Goal: Transaction & Acquisition: Subscribe to service/newsletter

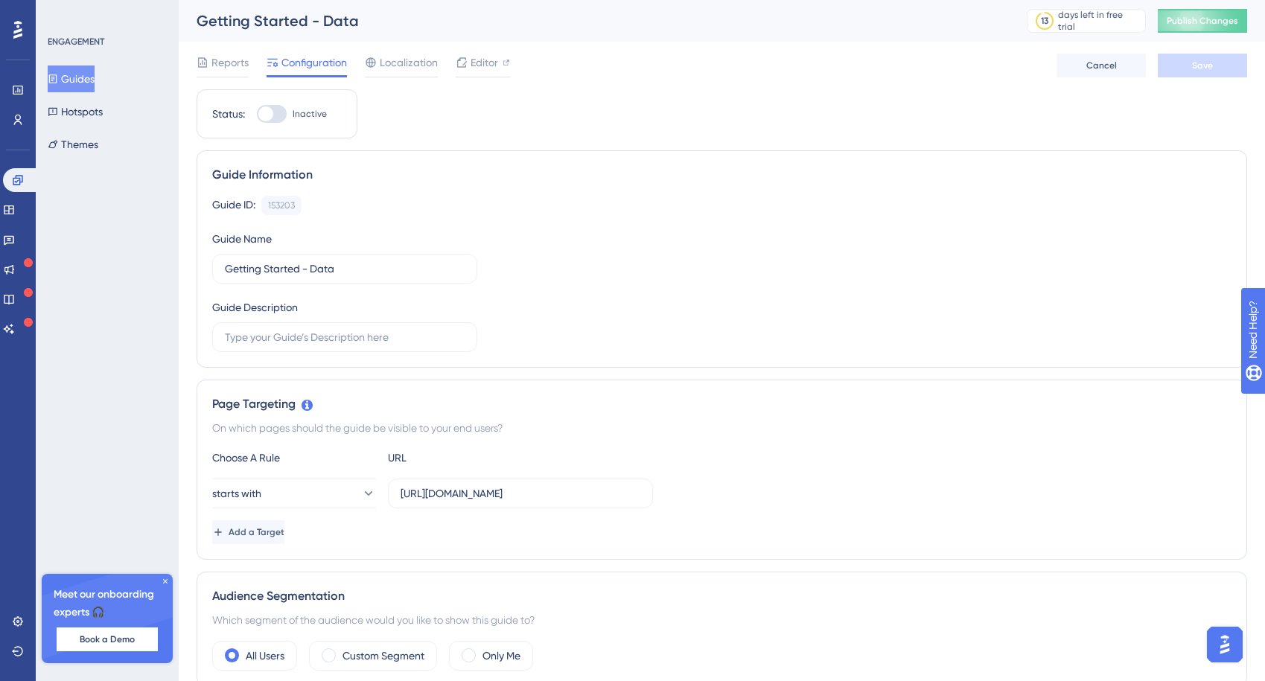
click at [76, 81] on button "Guides" at bounding box center [71, 79] width 47 height 27
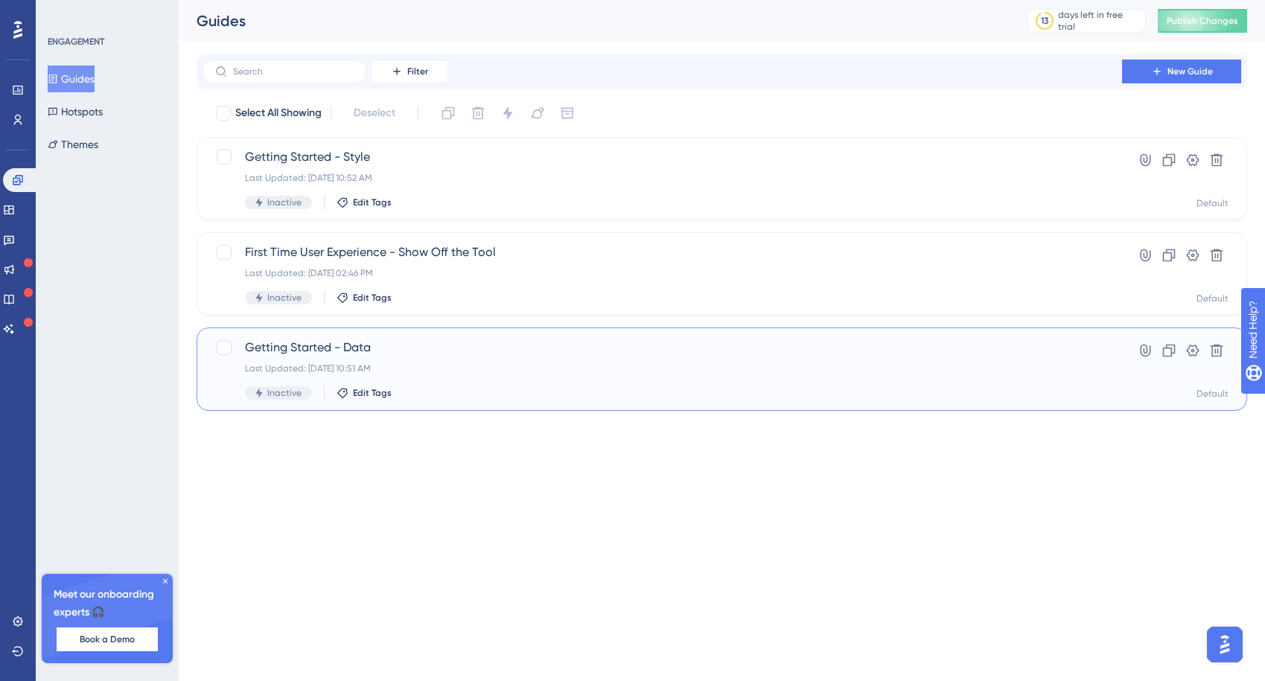
click at [300, 347] on span "Getting Started - Data" at bounding box center [662, 348] width 835 height 18
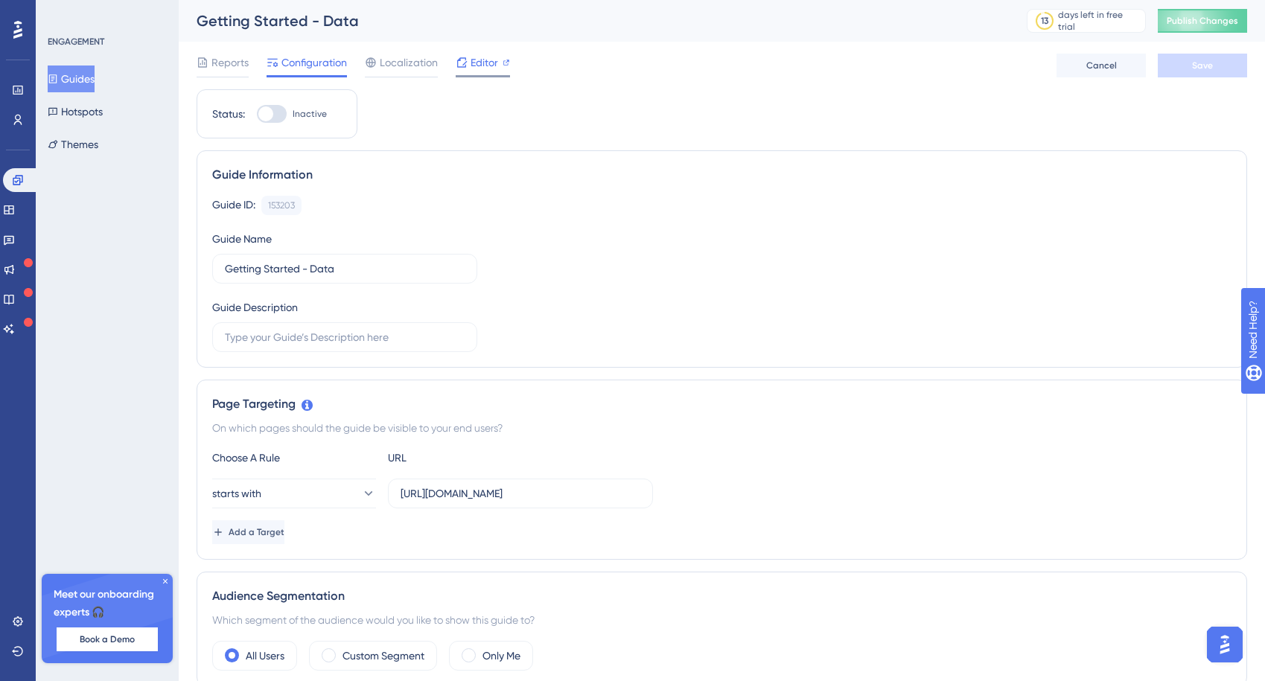
click at [473, 60] on span "Editor" at bounding box center [485, 63] width 28 height 18
click at [1095, 17] on div "days left in free trial" at bounding box center [1099, 21] width 83 height 24
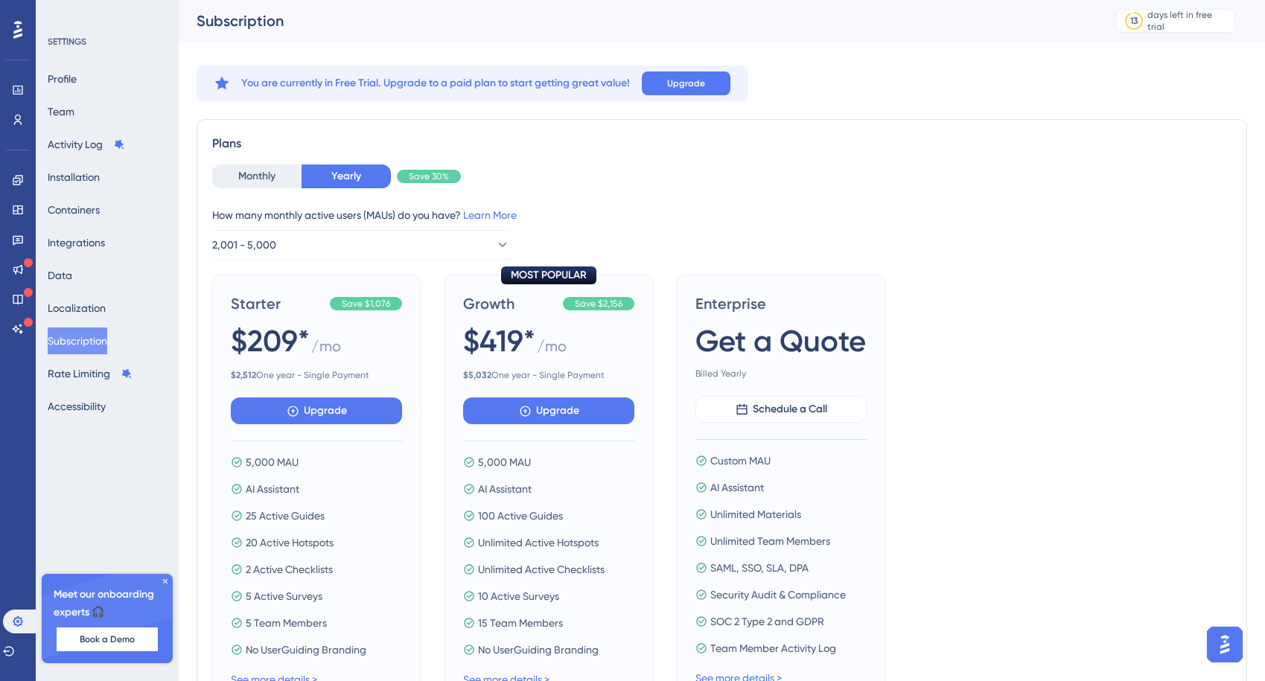
scroll to position [104, 0]
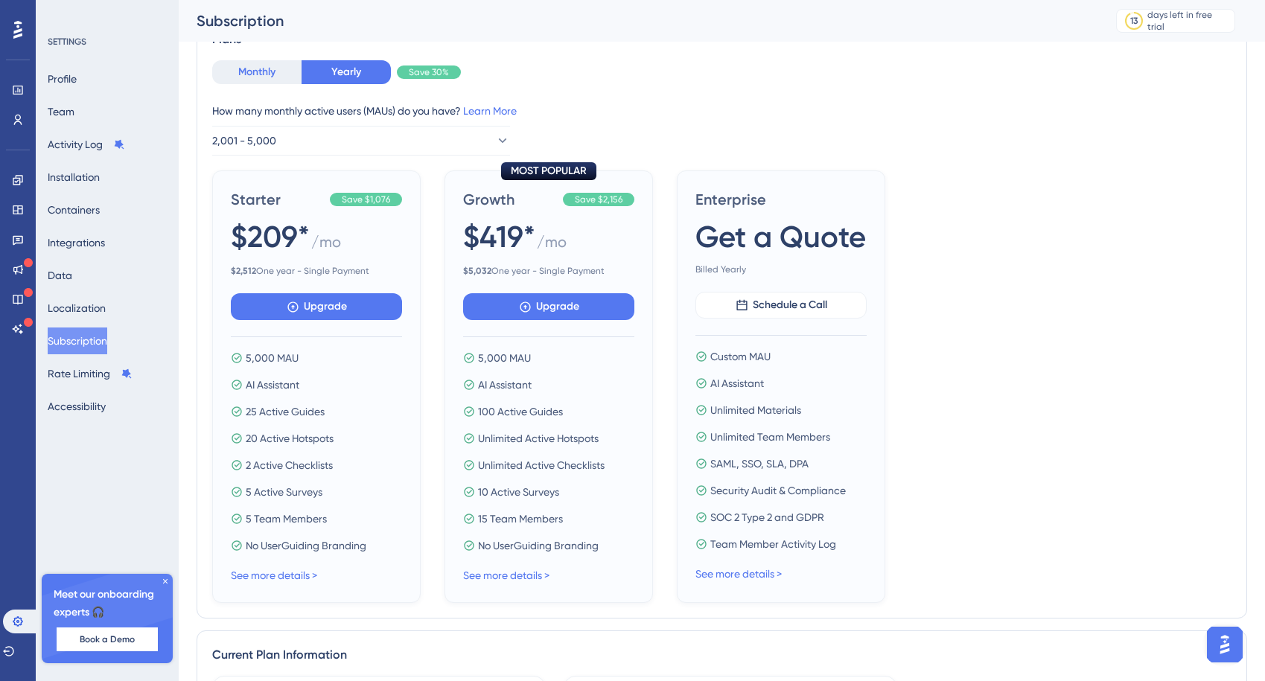
click at [252, 73] on button "Monthly" at bounding box center [256, 72] width 89 height 24
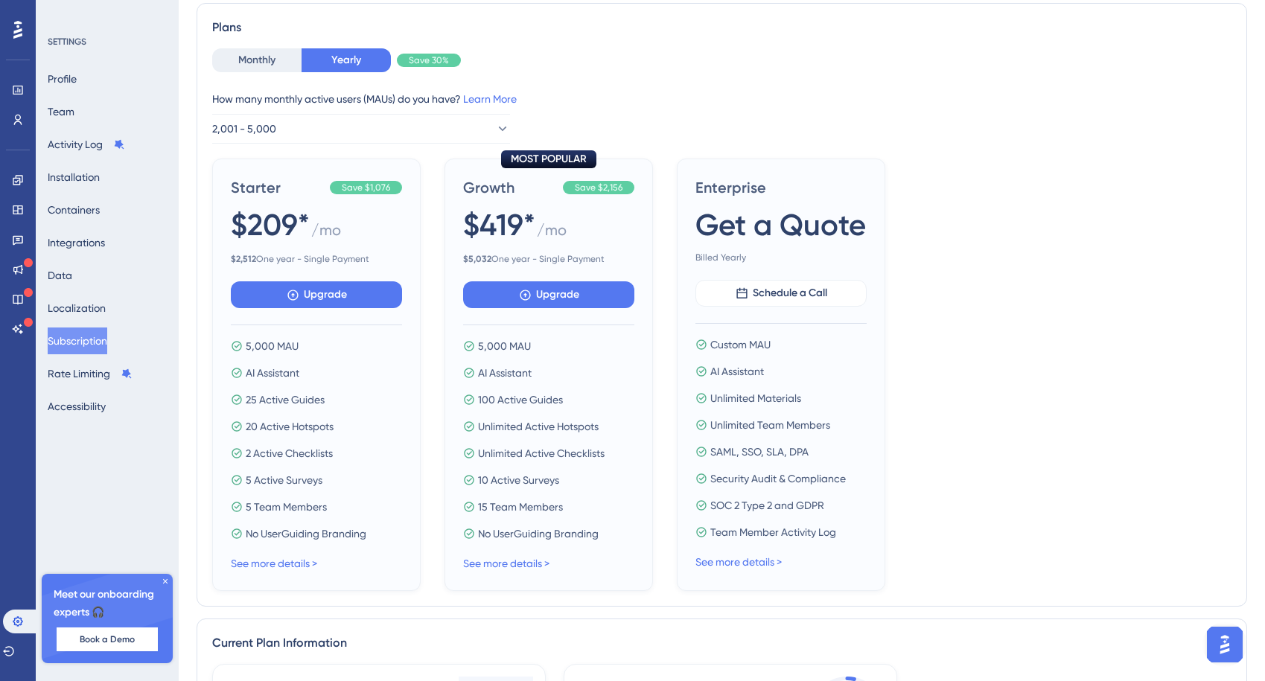
scroll to position [0, 0]
